Goal: Information Seeking & Learning: Learn about a topic

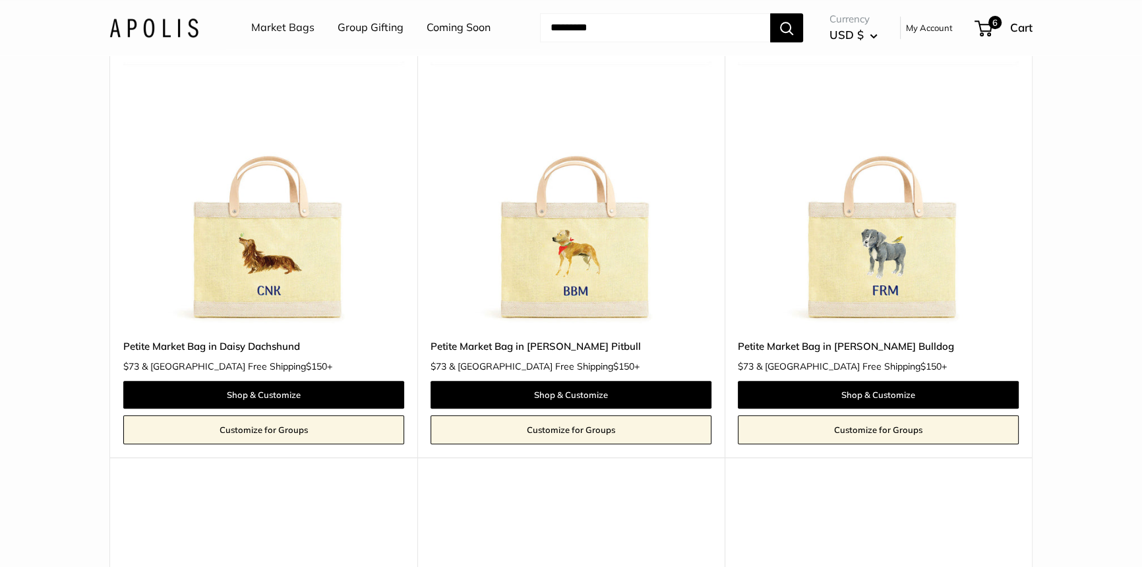
scroll to position [1079, 0]
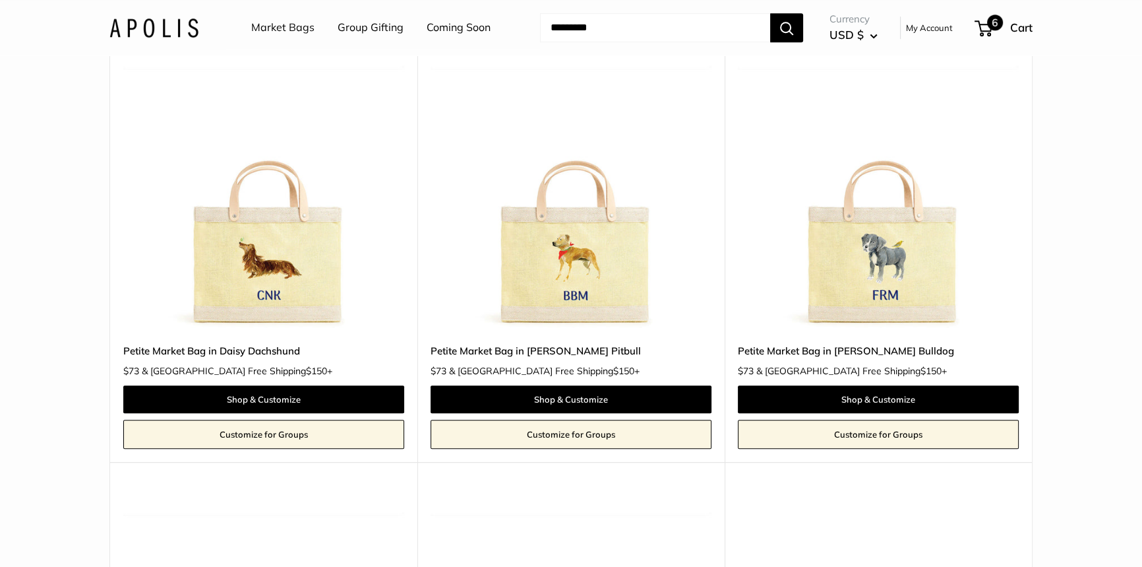
click at [989, 24] on span "6" at bounding box center [995, 23] width 16 height 16
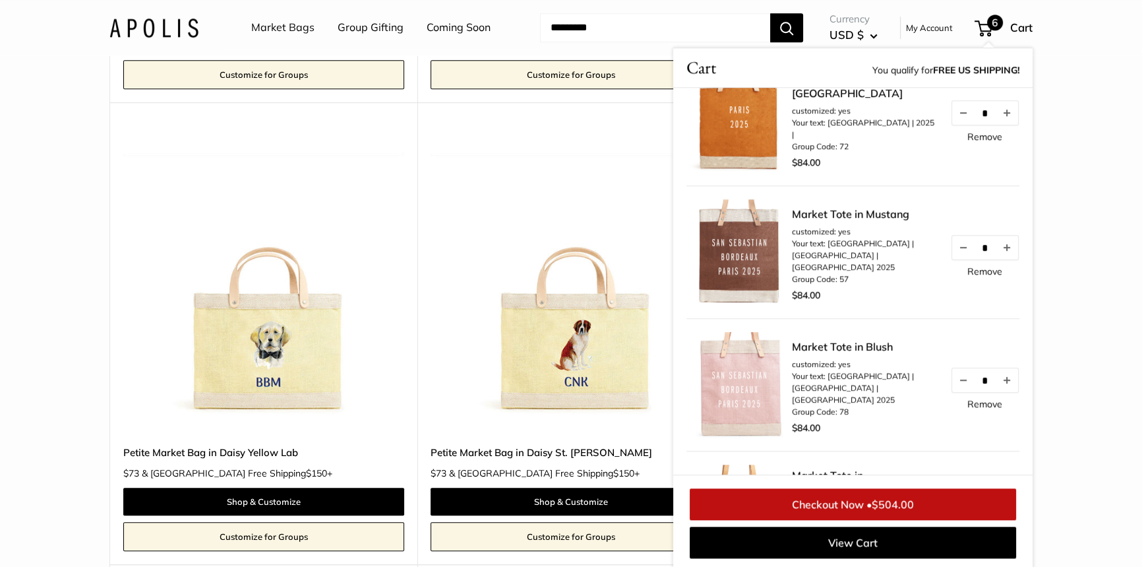
scroll to position [1440, 0]
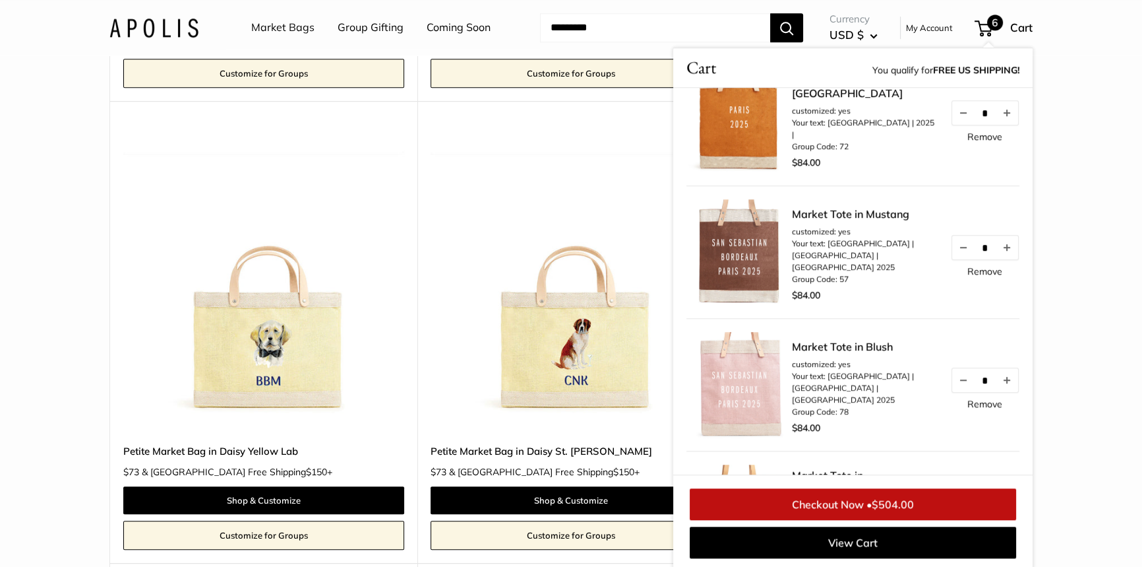
click at [0, 0] on img at bounding box center [0, 0] width 0 height 0
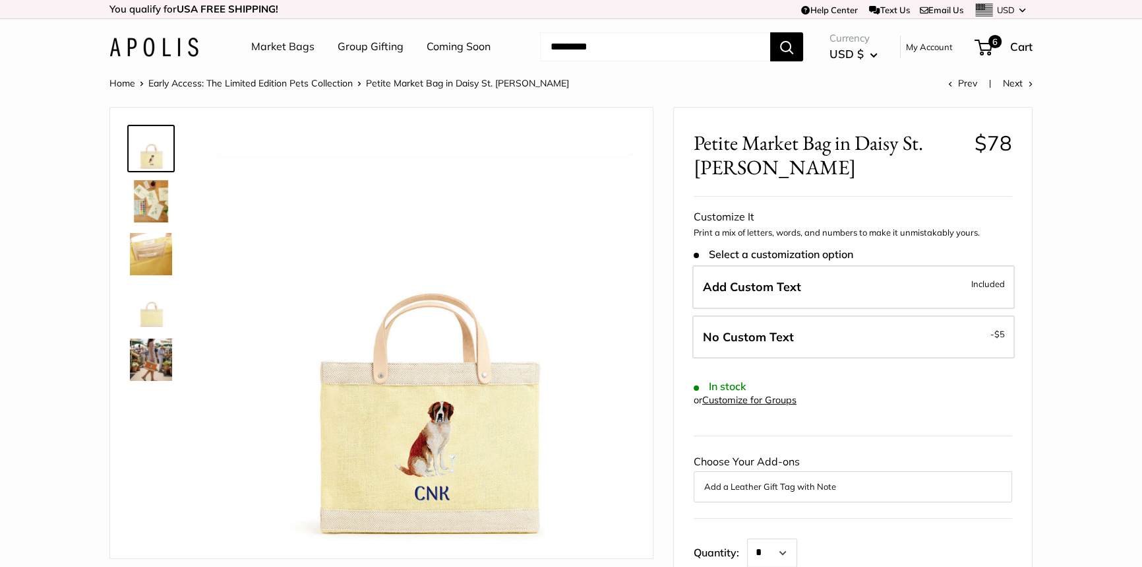
click at [158, 204] on img at bounding box center [151, 201] width 42 height 42
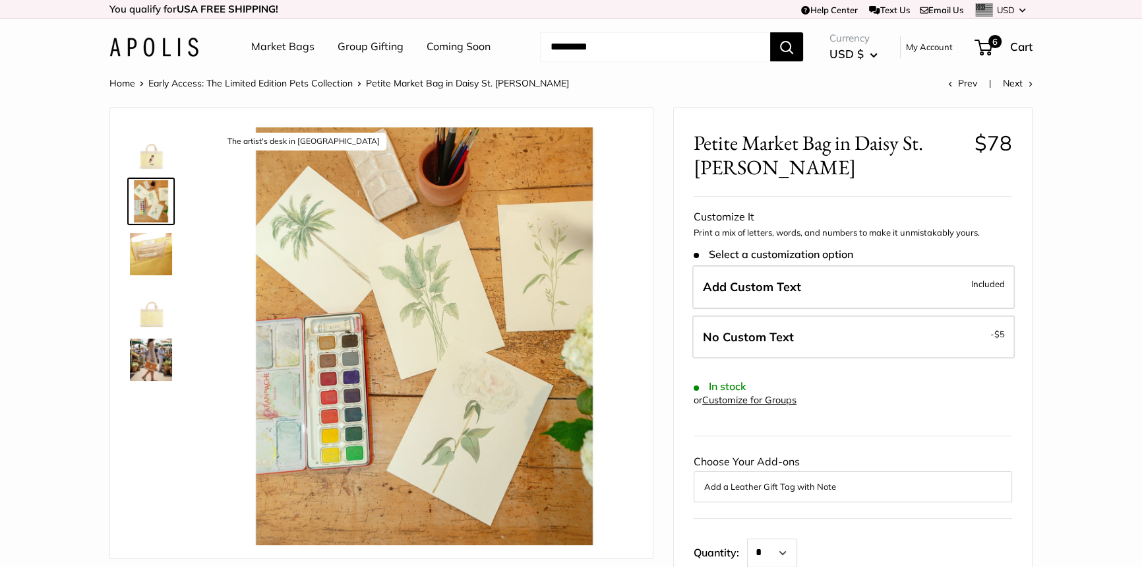
click at [148, 312] on img at bounding box center [151, 307] width 42 height 42
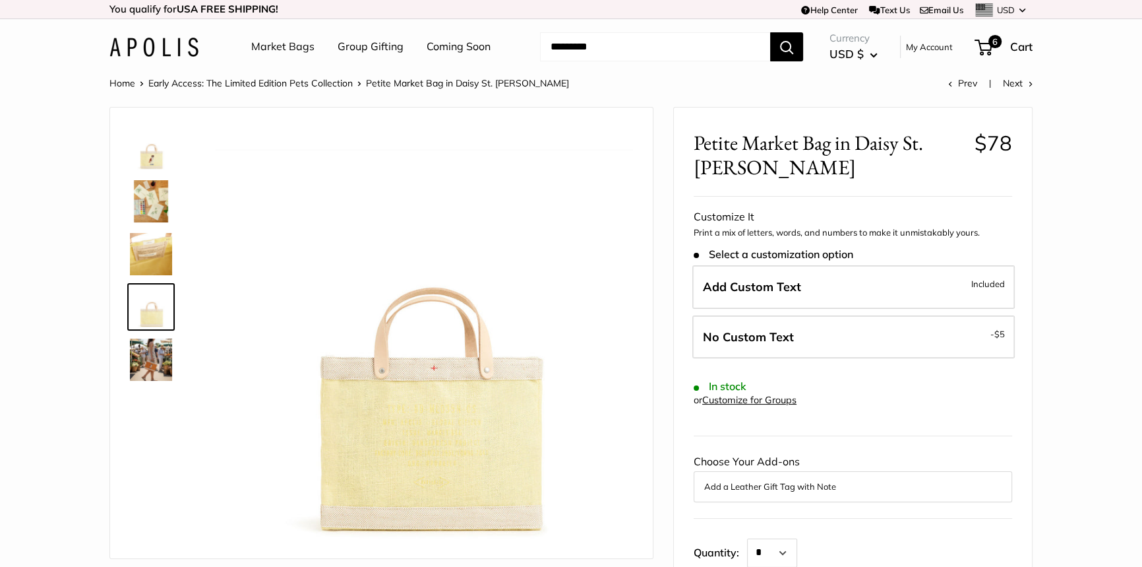
click at [147, 348] on img at bounding box center [151, 359] width 42 height 42
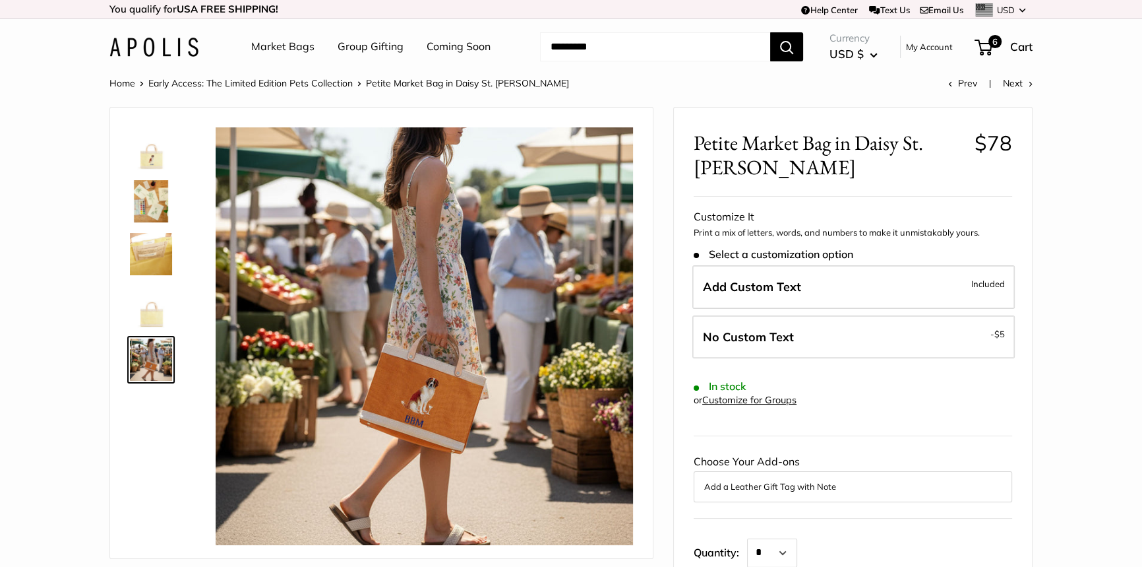
click at [468, 48] on link "Coming Soon" at bounding box center [459, 47] width 64 height 20
click at [462, 48] on link "Coming Soon" at bounding box center [459, 47] width 64 height 20
click at [891, 10] on link "Text Us" at bounding box center [889, 10] width 40 height 11
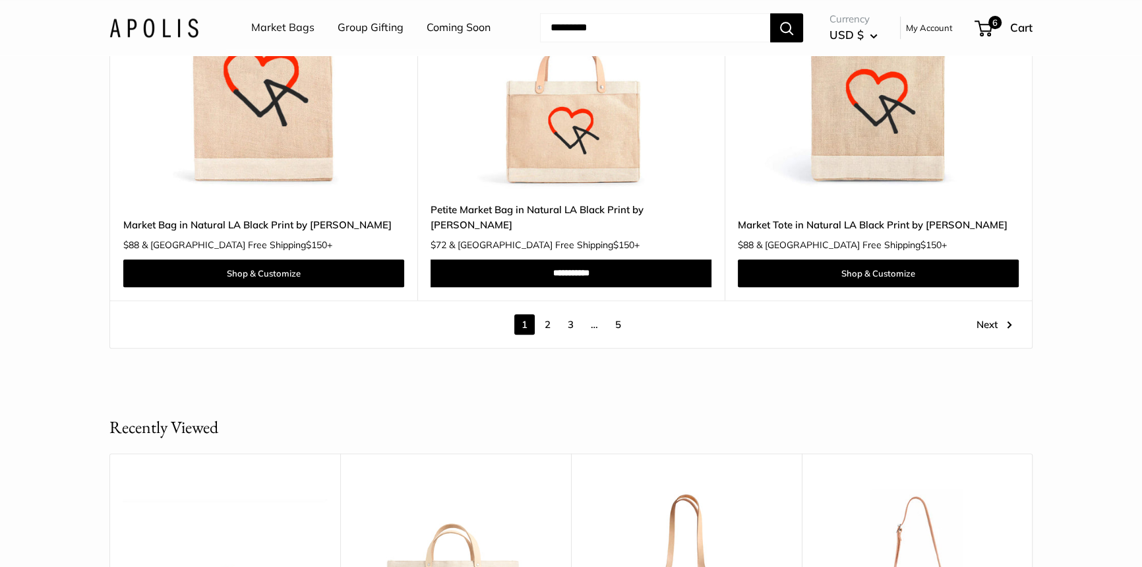
scroll to position [7555, 0]
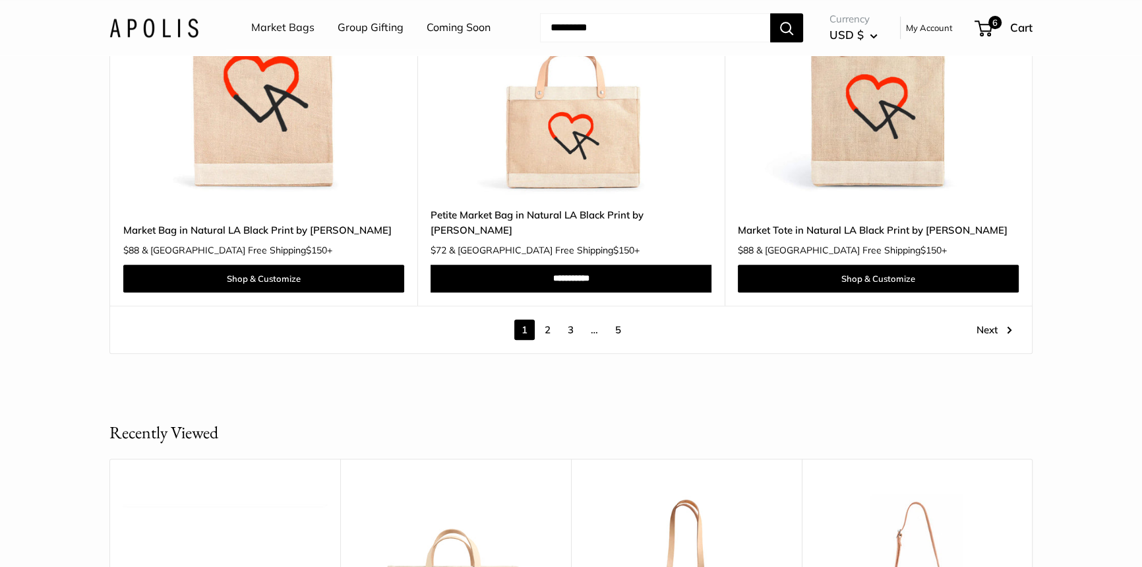
click at [545, 319] on link "2" at bounding box center [548, 329] width 20 height 20
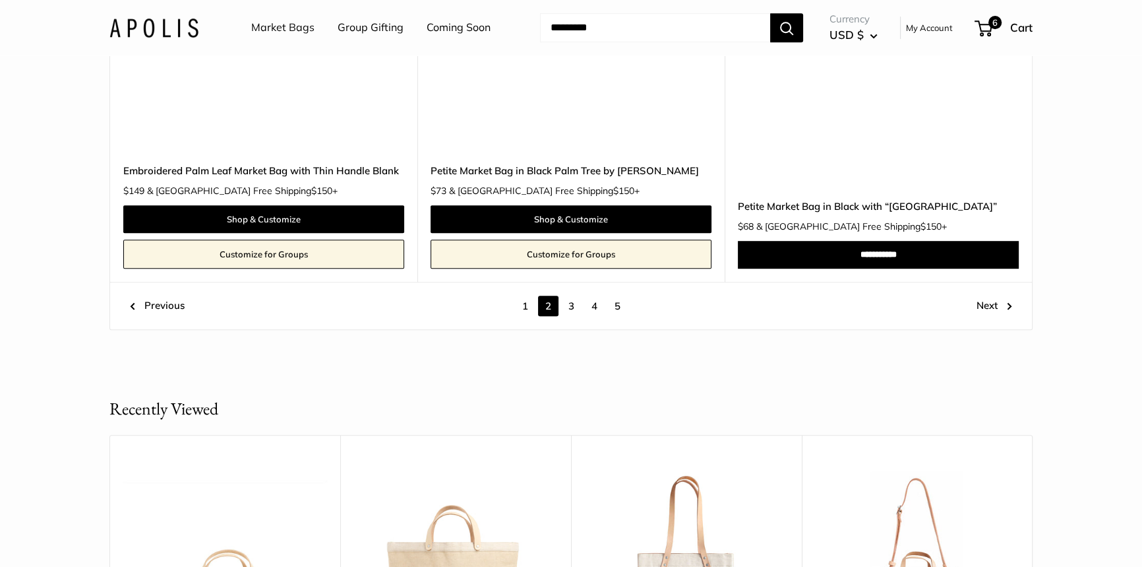
scroll to position [7350, 0]
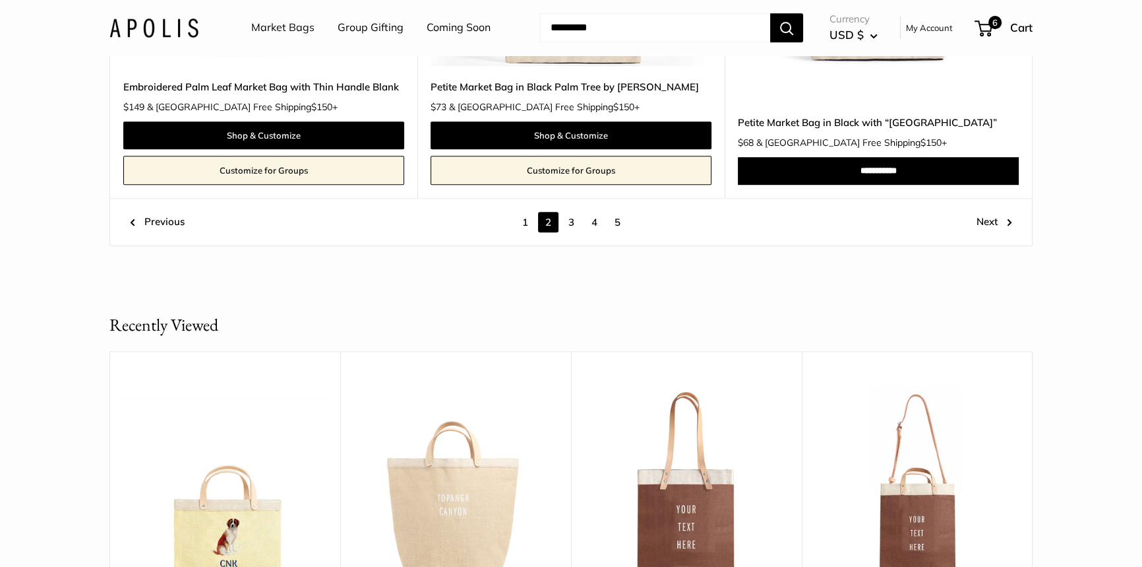
click at [573, 220] on link "3" at bounding box center [571, 222] width 20 height 20
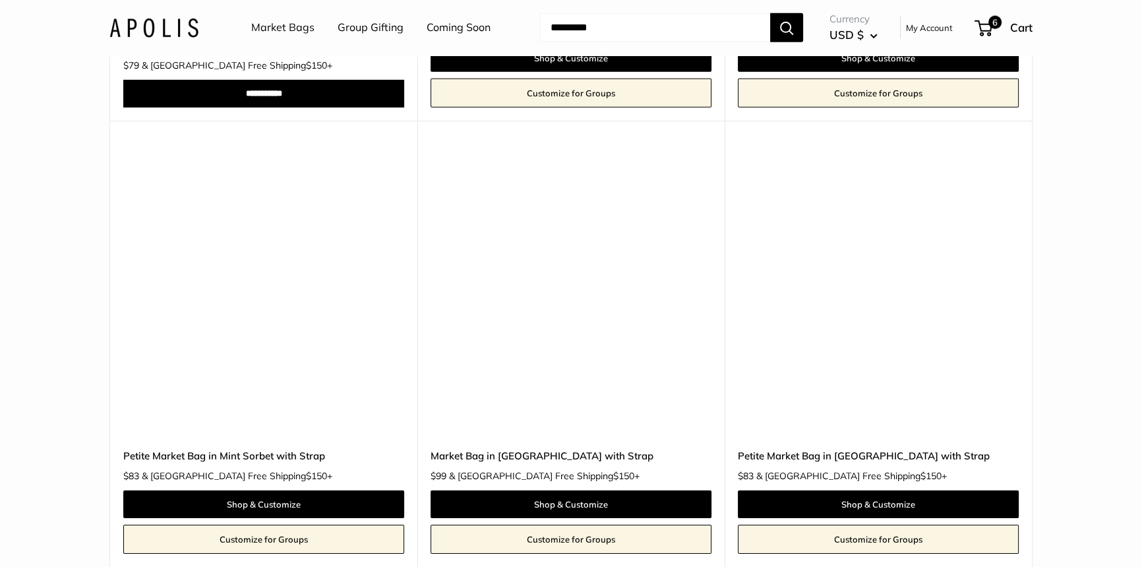
scroll to position [5251, 0]
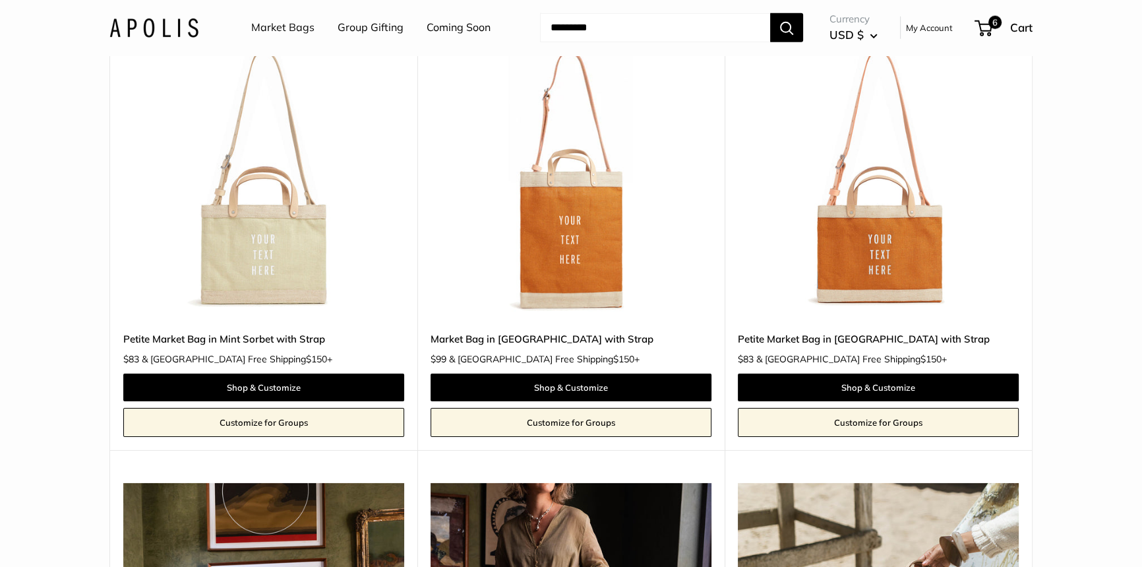
click at [0, 0] on img at bounding box center [0, 0] width 0 height 0
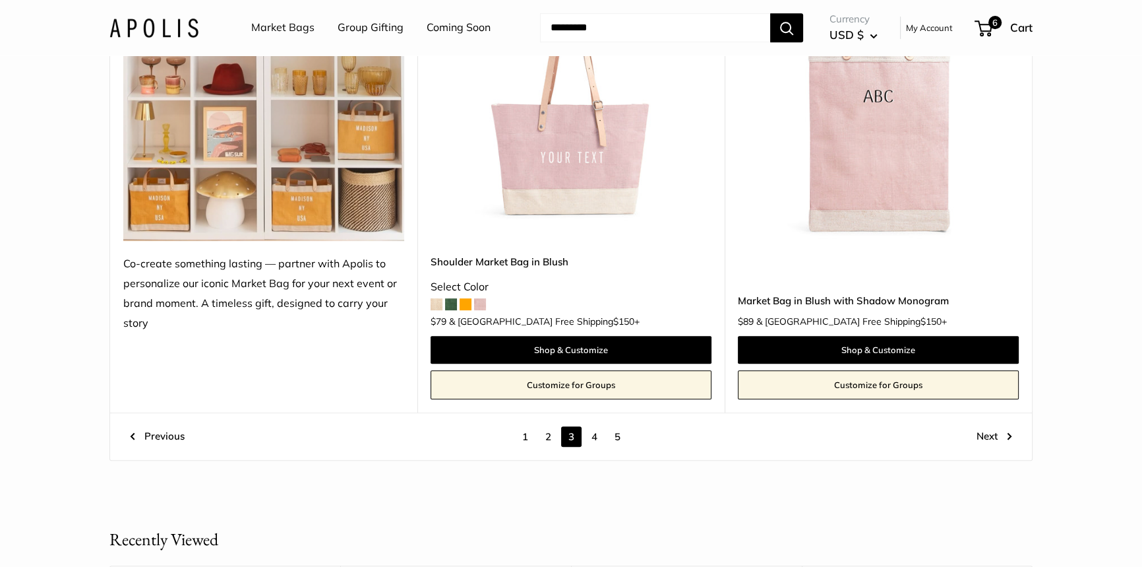
scroll to position [7410, 0]
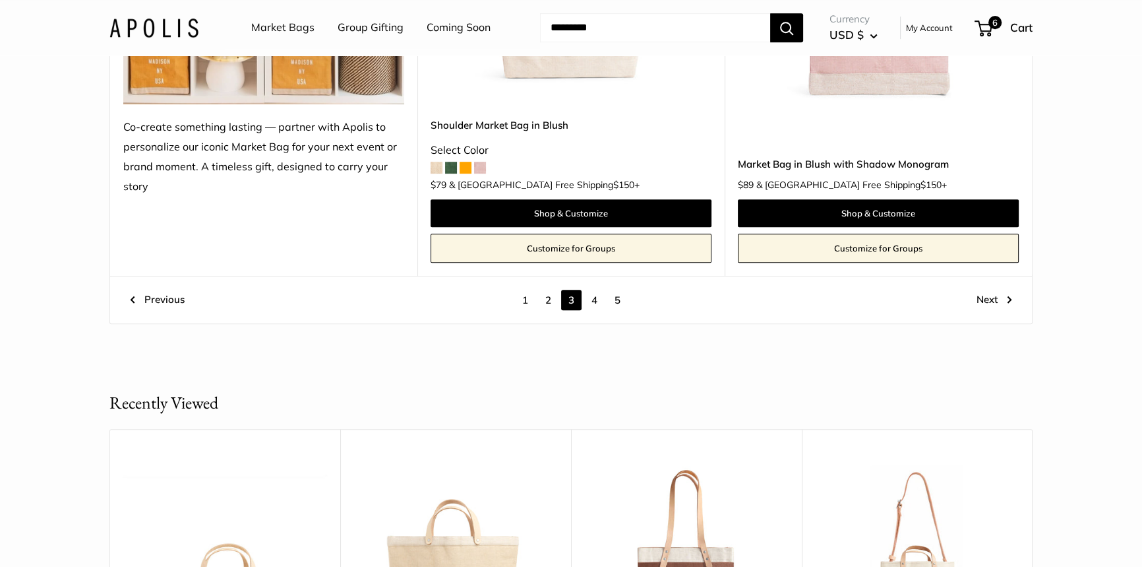
click at [594, 298] on link "4" at bounding box center [594, 300] width 20 height 20
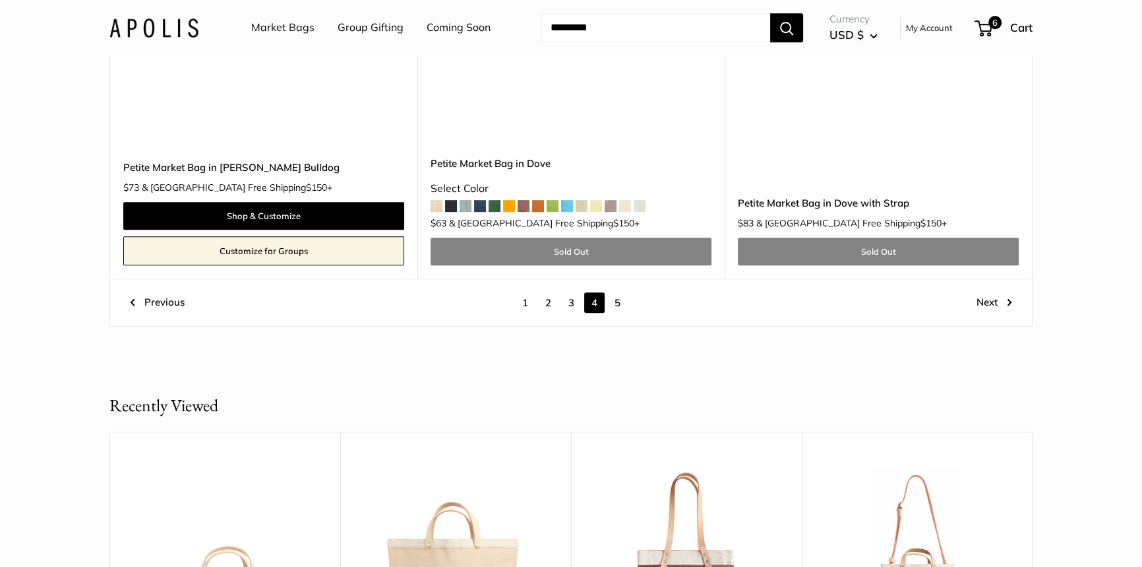
scroll to position [7410, 0]
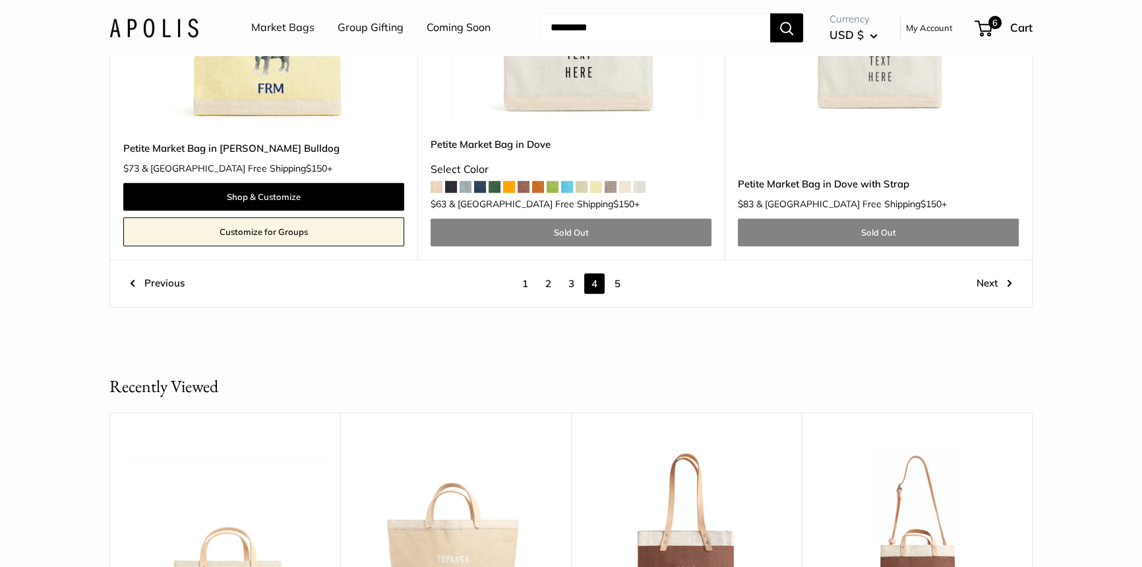
click at [617, 273] on link "5" at bounding box center [617, 283] width 20 height 20
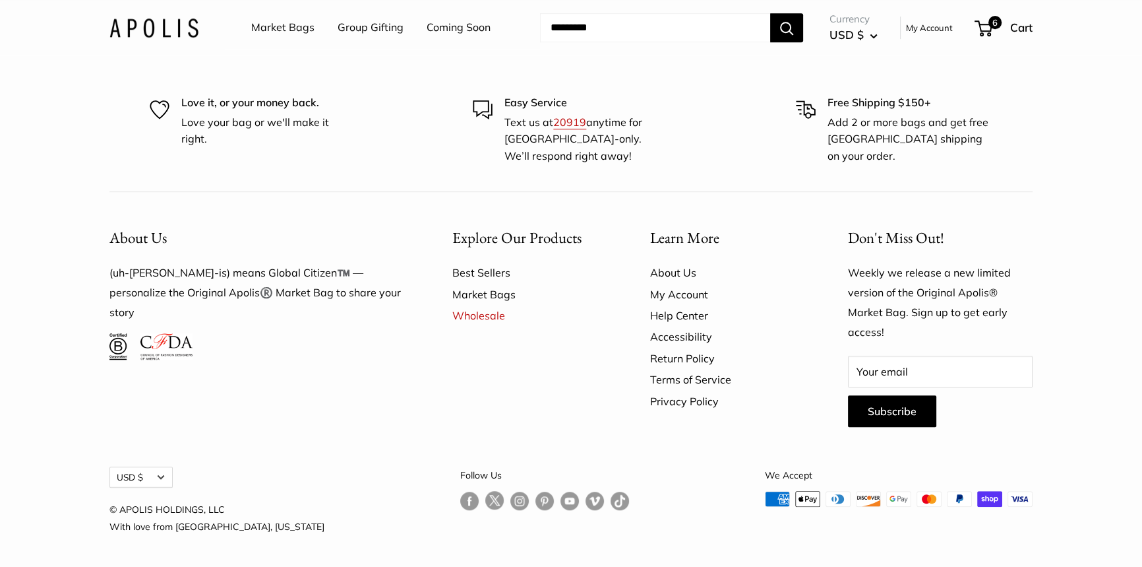
scroll to position [1161, 0]
click at [474, 314] on link "Wholesale" at bounding box center [528, 314] width 152 height 21
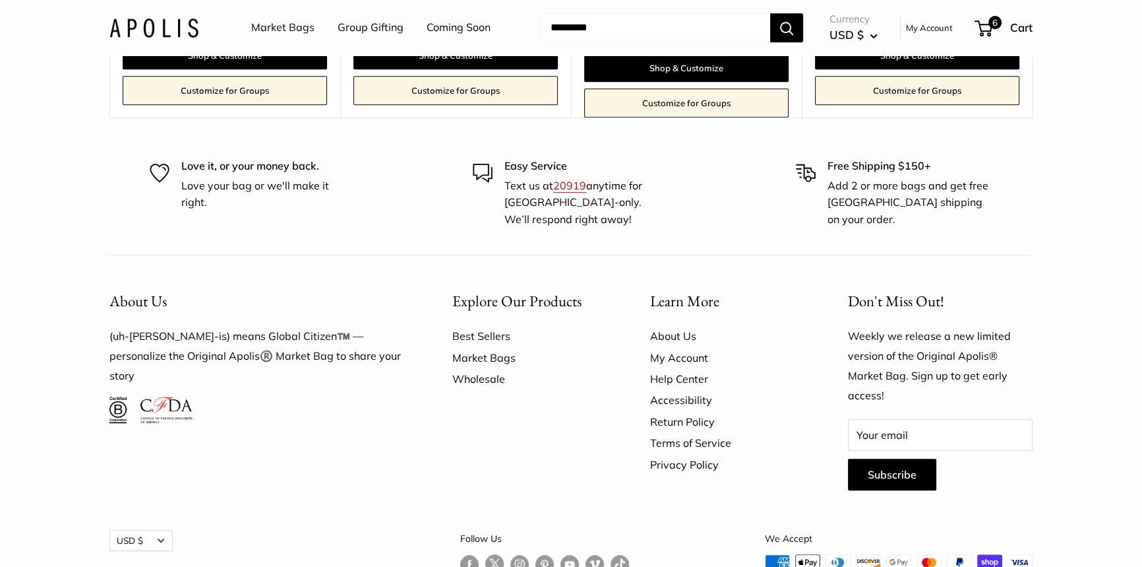
scroll to position [1101, 0]
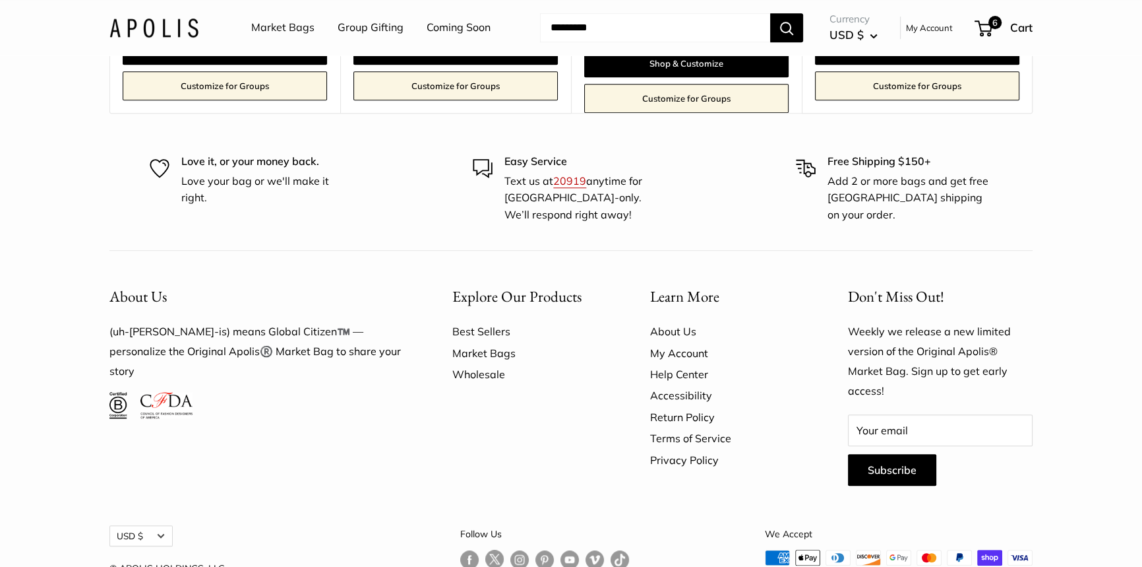
click at [478, 378] on link "Wholesale" at bounding box center [528, 373] width 152 height 21
click at [475, 375] on link "Wholesale" at bounding box center [528, 373] width 152 height 21
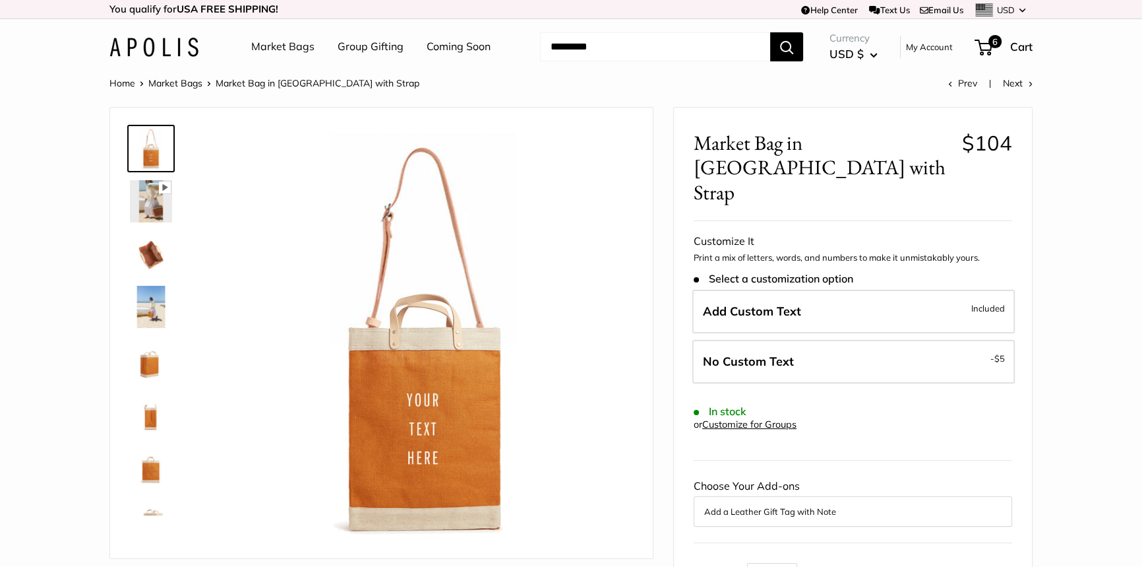
click at [155, 191] on img at bounding box center [151, 201] width 42 height 42
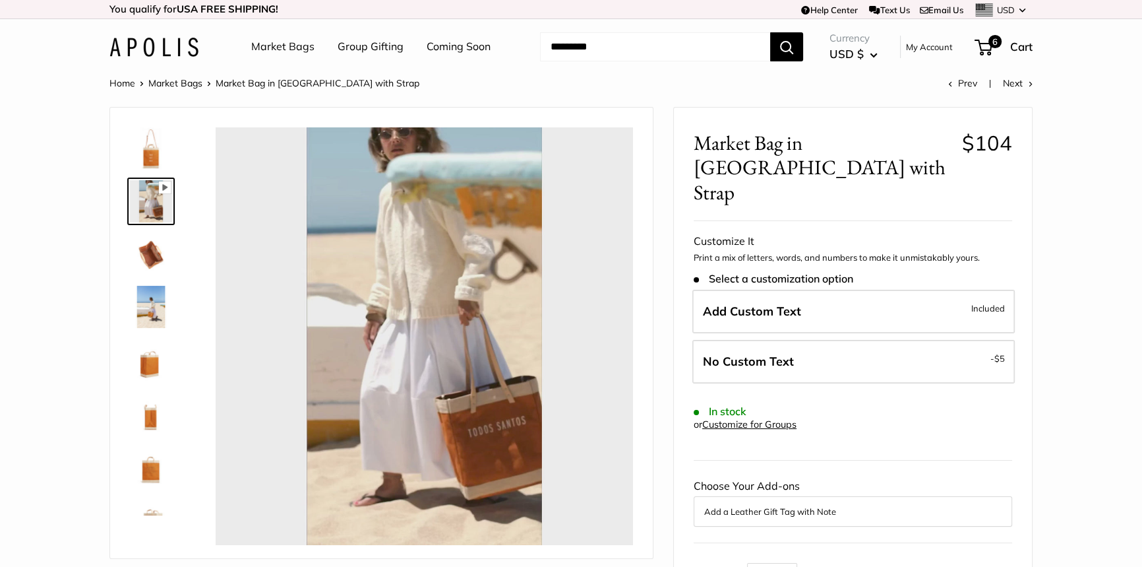
click at [148, 249] on img at bounding box center [151, 254] width 42 height 42
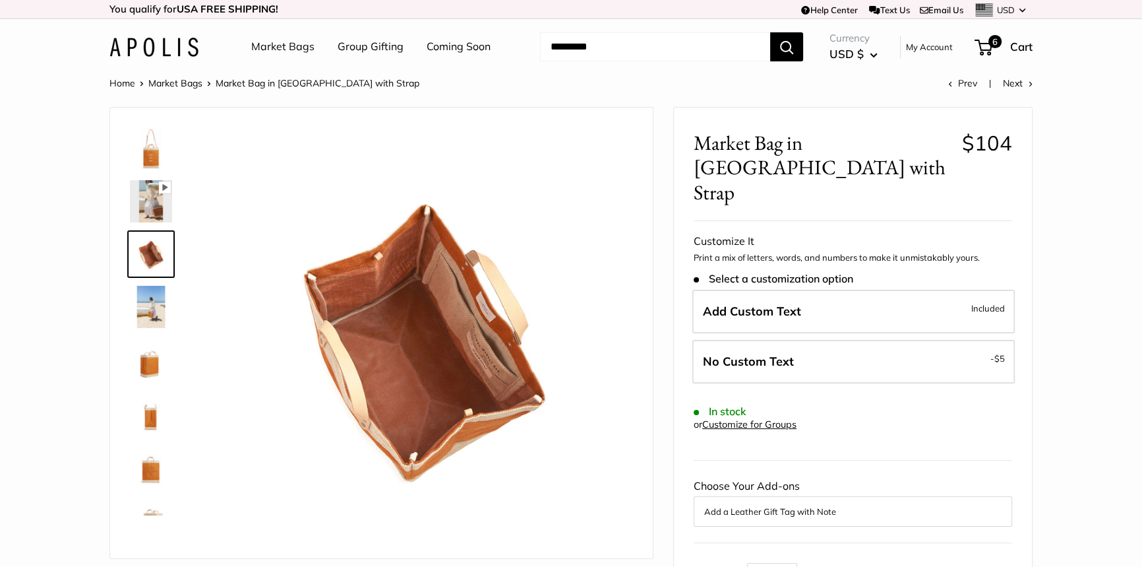
click at [148, 303] on img at bounding box center [151, 307] width 42 height 42
type input "****"
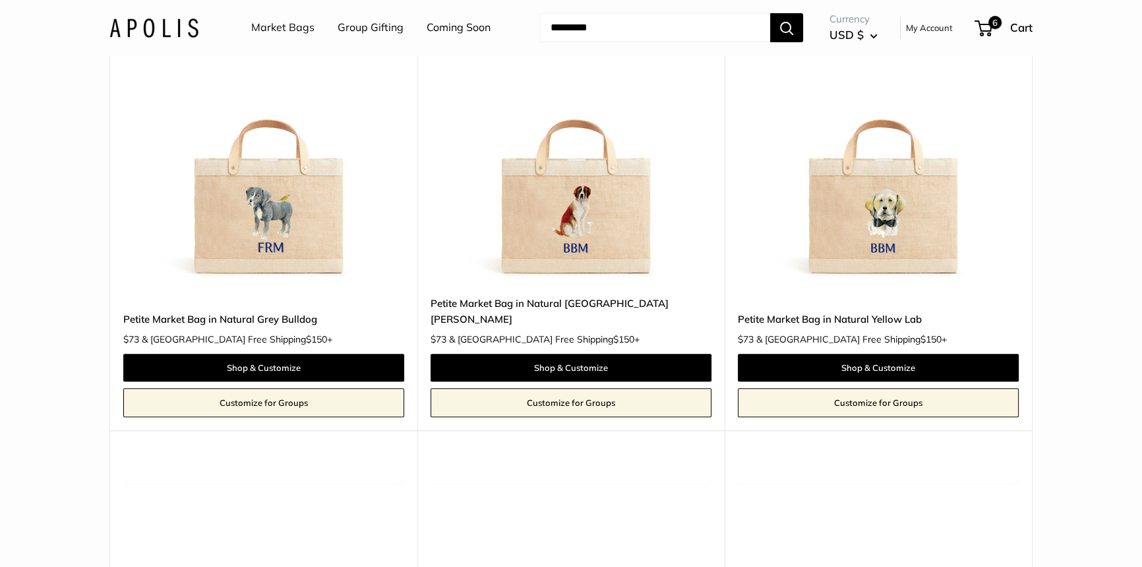
scroll to position [660, 0]
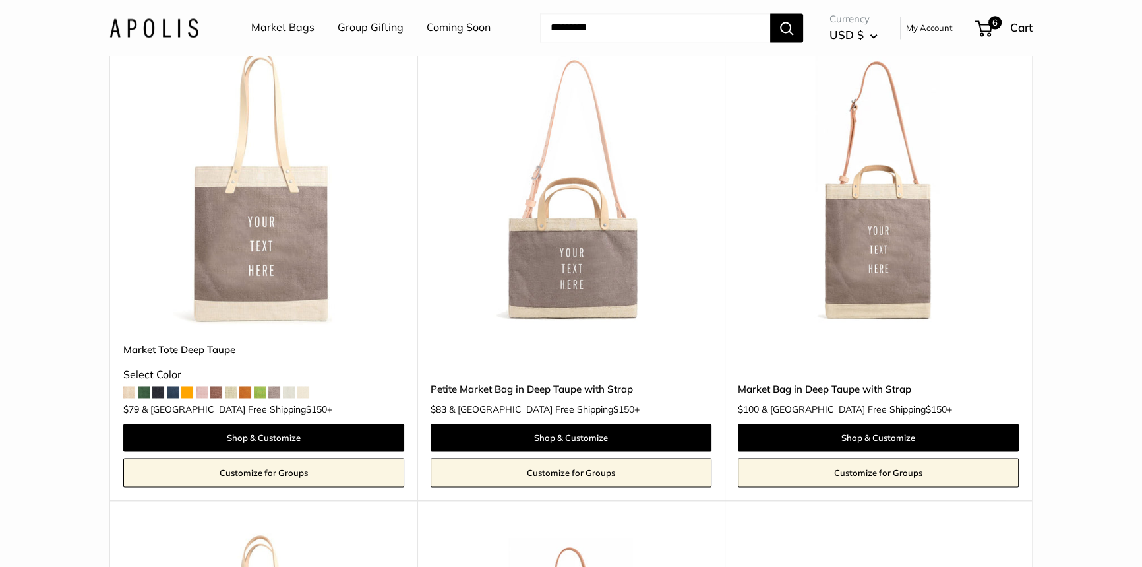
scroll to position [2518, 0]
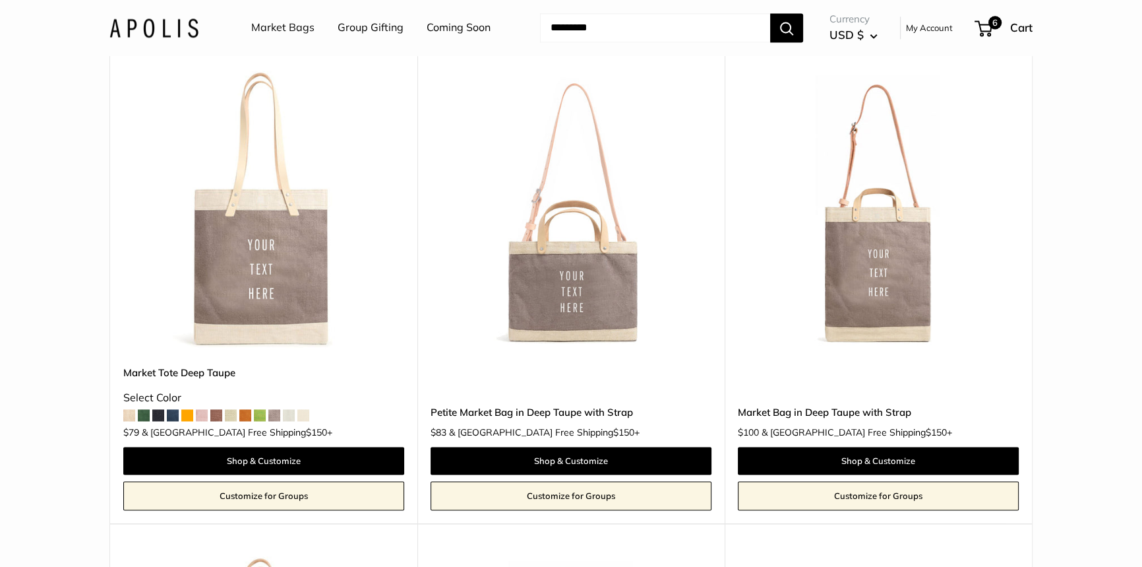
click at [0, 0] on img at bounding box center [0, 0] width 0 height 0
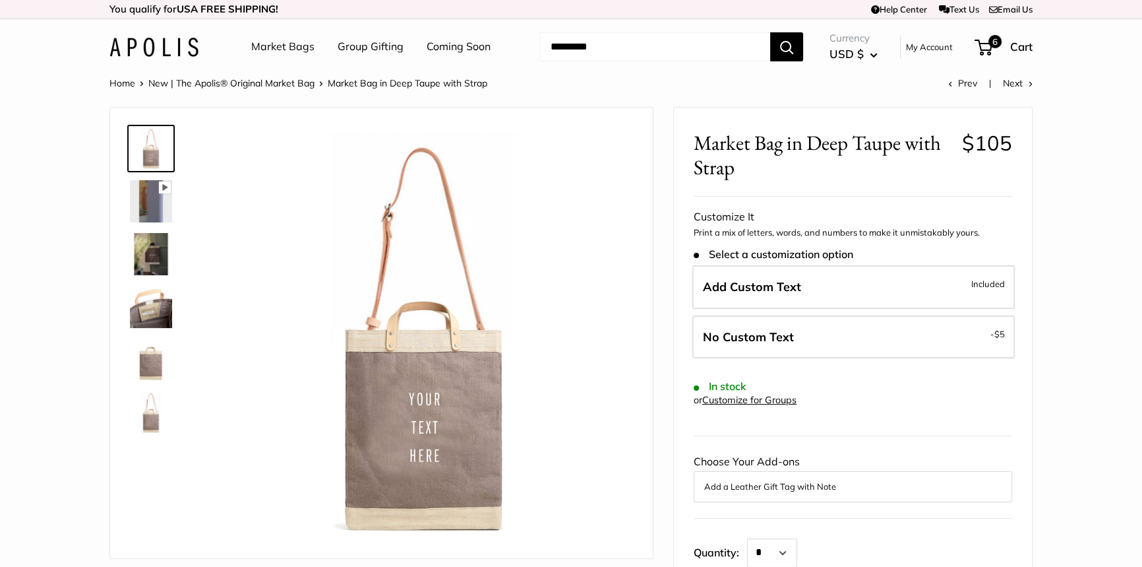
click at [151, 204] on img at bounding box center [151, 201] width 42 height 42
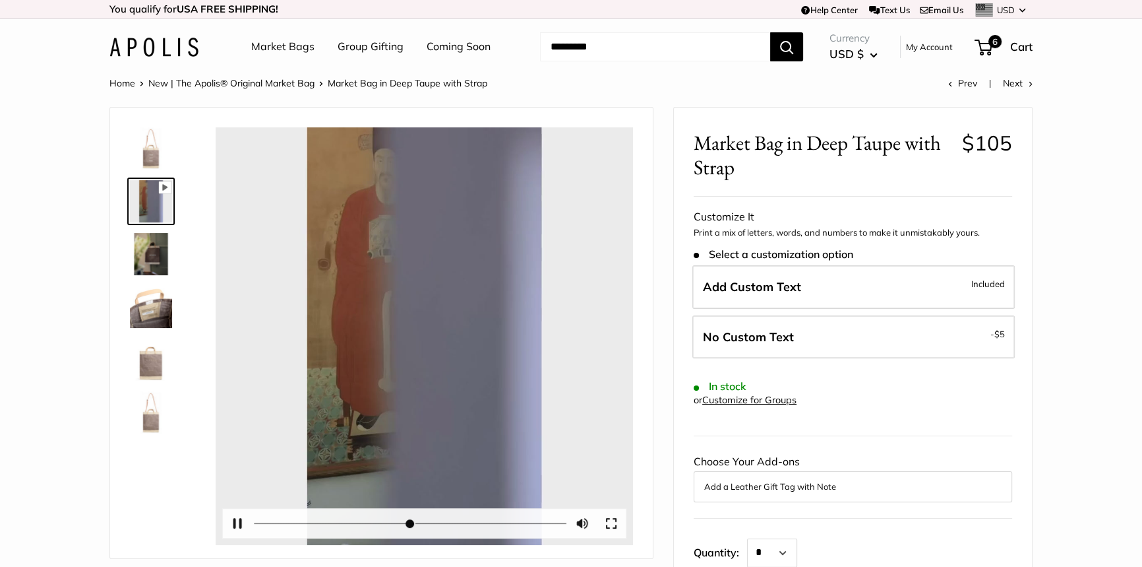
click at [433, 332] on button "Play" at bounding box center [424, 336] width 41 height 41
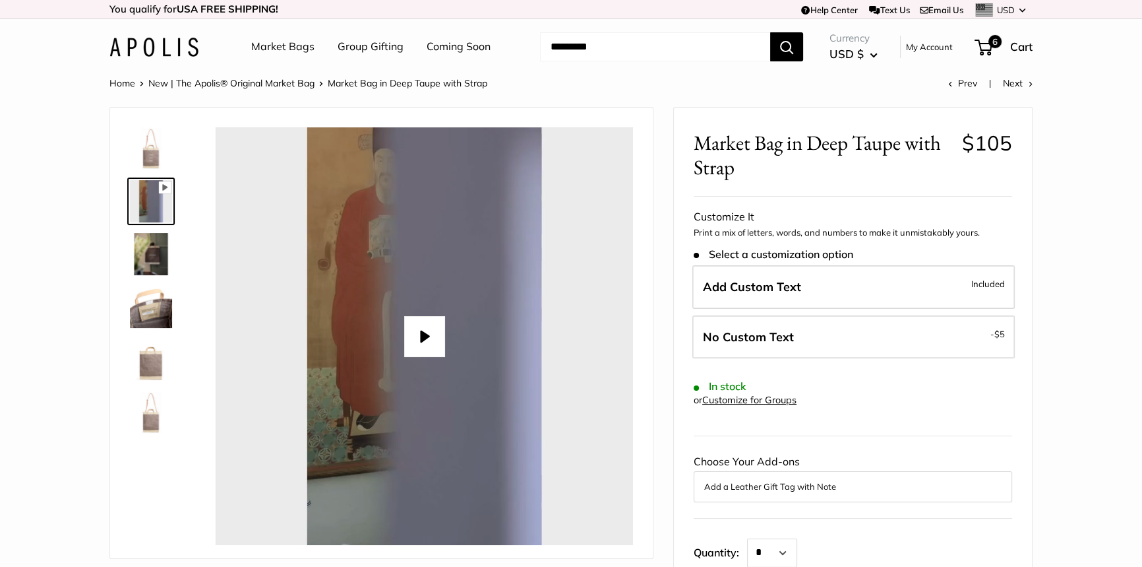
click at [424, 334] on button "Play" at bounding box center [424, 336] width 41 height 41
type input "****"
